Goal: Information Seeking & Learning: Learn about a topic

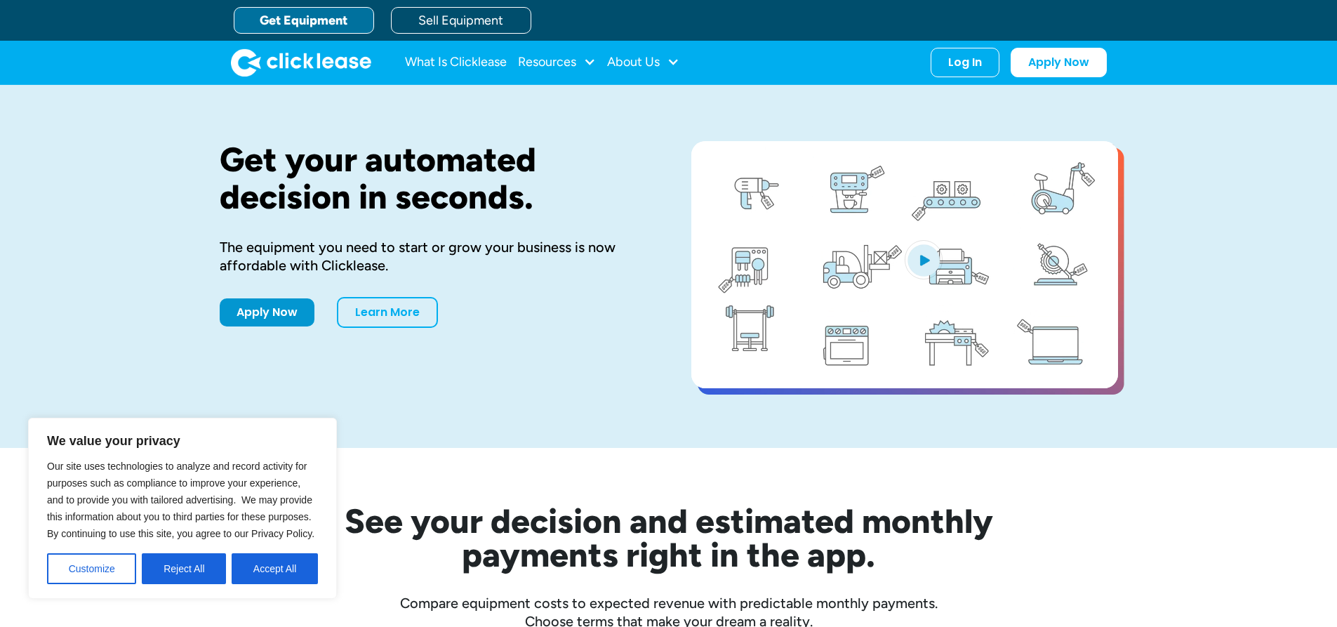
click at [261, 567] on button "Accept All" at bounding box center [275, 568] width 86 height 31
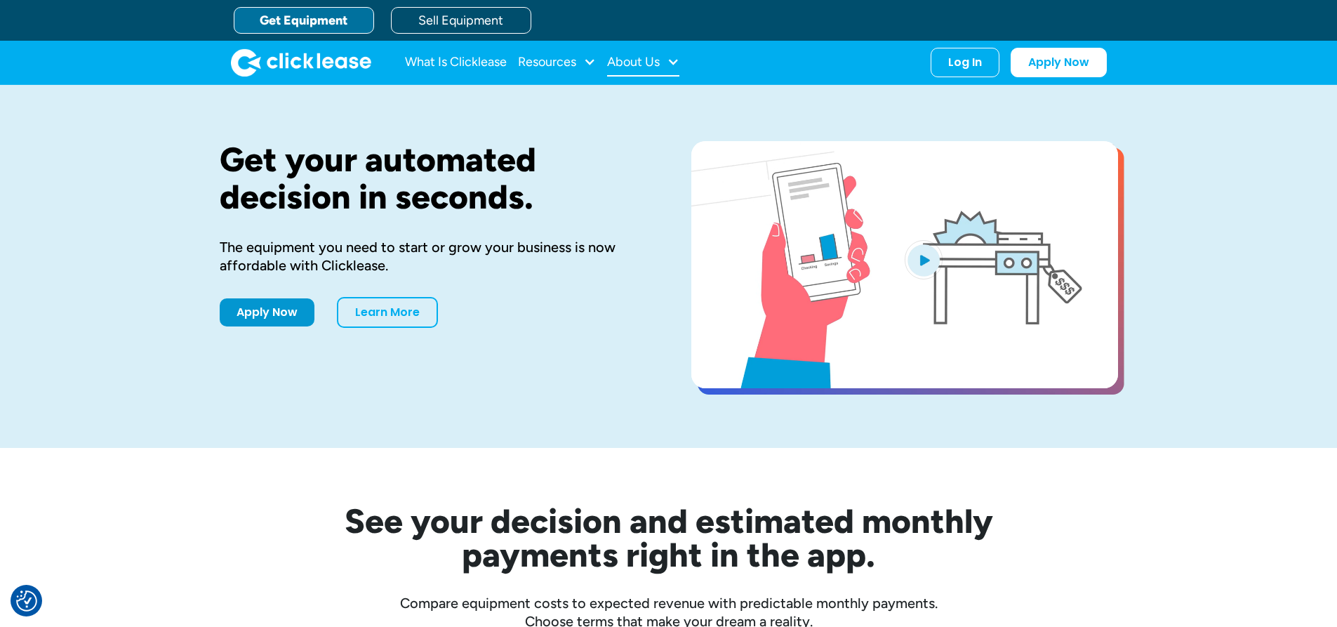
click at [640, 62] on div "About Us" at bounding box center [633, 62] width 53 height 0
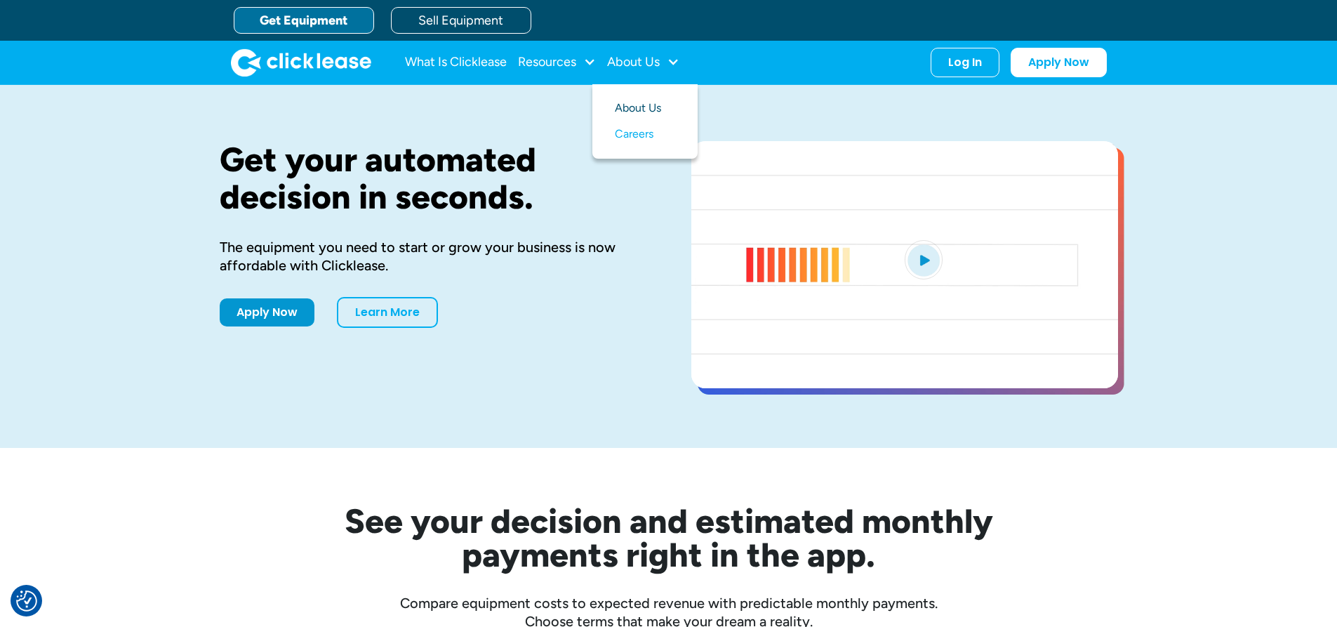
click at [635, 107] on link "About Us" at bounding box center [645, 108] width 60 height 26
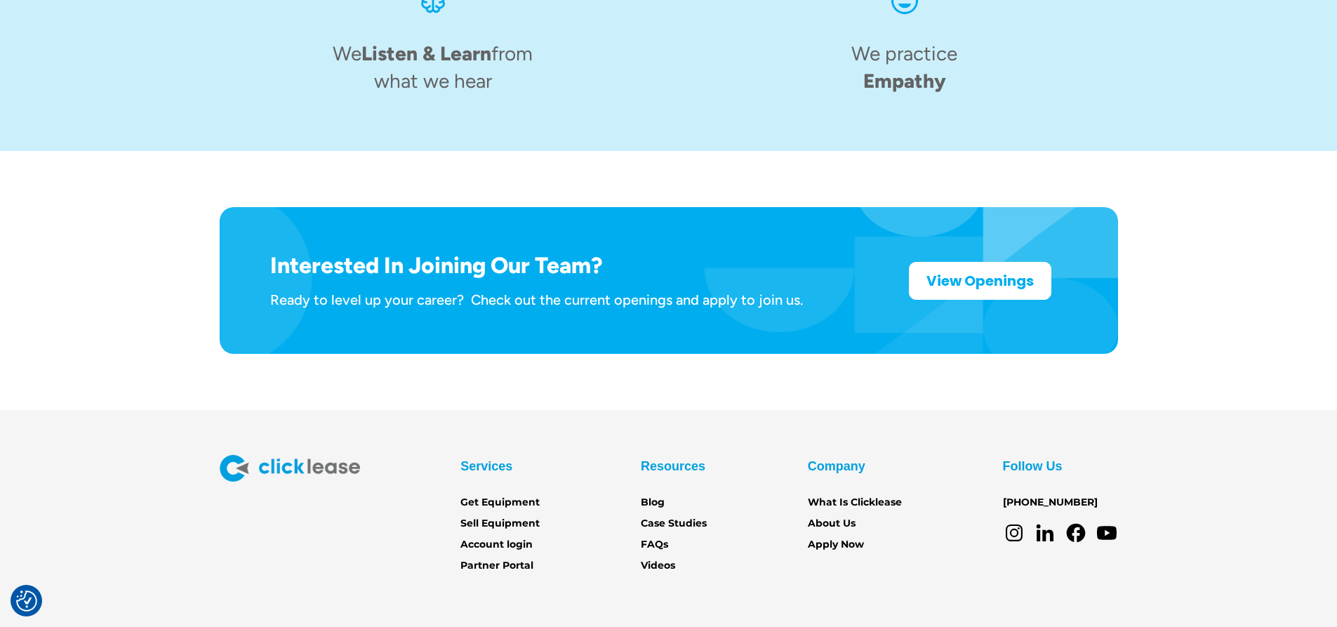
scroll to position [2197, 0]
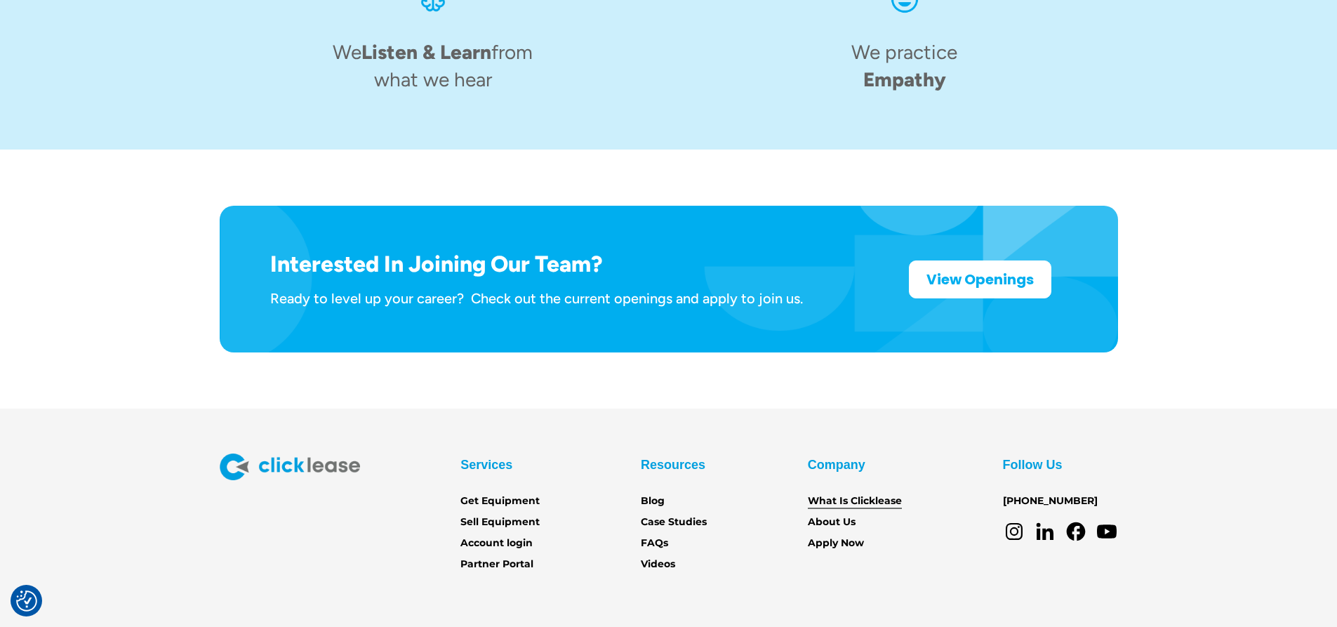
click at [860, 493] on link "What Is Clicklease" at bounding box center [855, 500] width 94 height 15
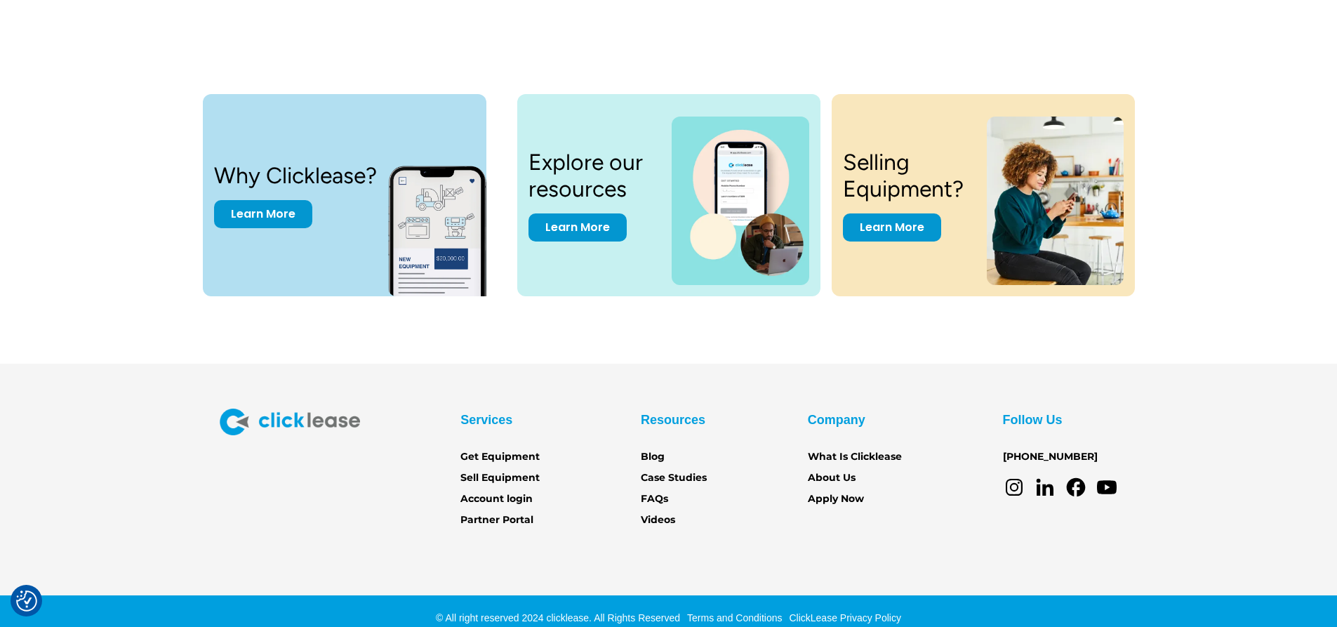
scroll to position [2936, 0]
